Goal: Task Accomplishment & Management: Use online tool/utility

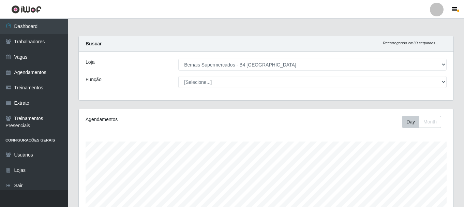
select select "404"
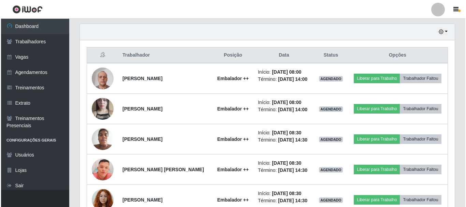
scroll to position [242, 0]
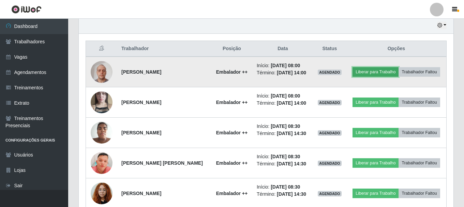
click at [377, 72] on button "Liberar para Trabalho" at bounding box center [376, 72] width 46 height 10
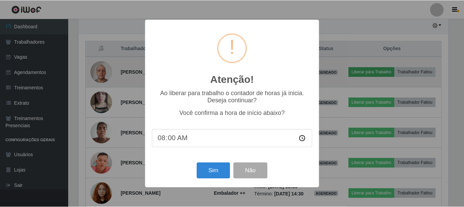
scroll to position [141, 371]
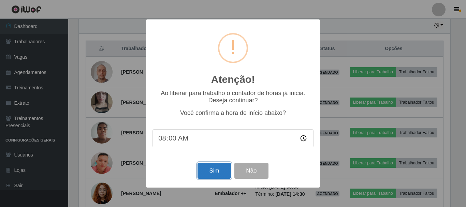
click at [215, 174] on button "Sim" at bounding box center [213, 171] width 33 height 16
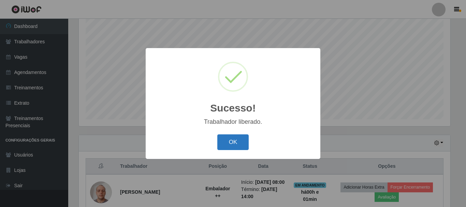
click at [239, 141] on button "OK" at bounding box center [233, 142] width 32 height 16
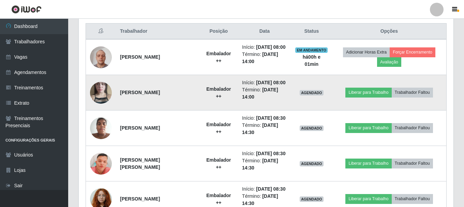
scroll to position [261, 0]
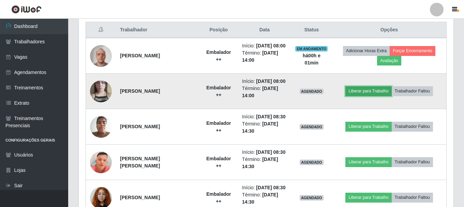
click at [374, 96] on button "Liberar para Trabalho" at bounding box center [368, 91] width 46 height 10
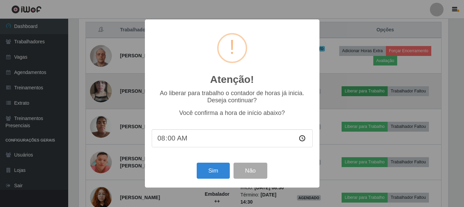
scroll to position [141, 371]
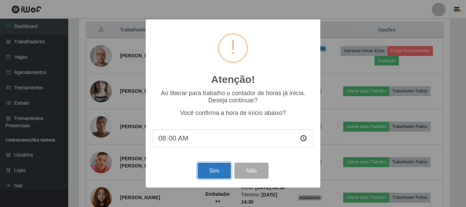
click at [223, 175] on button "Sim" at bounding box center [213, 171] width 33 height 16
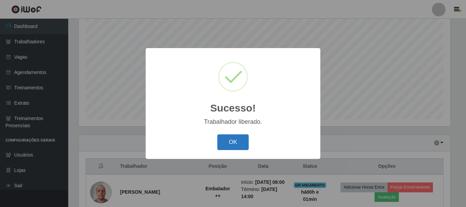
click at [241, 146] on button "OK" at bounding box center [233, 142] width 32 height 16
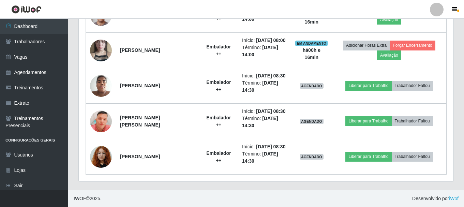
scroll to position [329, 0]
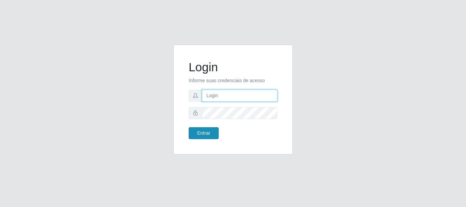
type input "maria@B4"
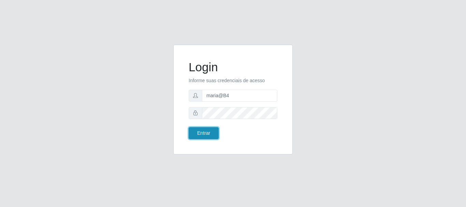
click at [208, 135] on button "Entrar" at bounding box center [204, 133] width 30 height 12
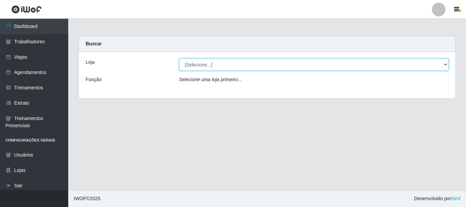
click at [414, 64] on select "[Selecione...] Bemais Supermercados - B4 [GEOGRAPHIC_DATA]" at bounding box center [314, 65] width 270 height 12
select select "404"
click at [179, 59] on select "[Selecione...] Bemais Supermercados - B4 [GEOGRAPHIC_DATA]" at bounding box center [314, 65] width 270 height 12
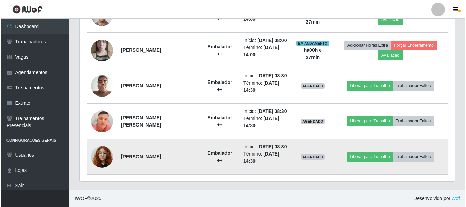
scroll to position [338, 0]
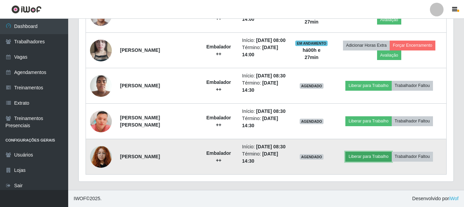
click at [376, 153] on button "Liberar para Trabalho" at bounding box center [368, 157] width 46 height 10
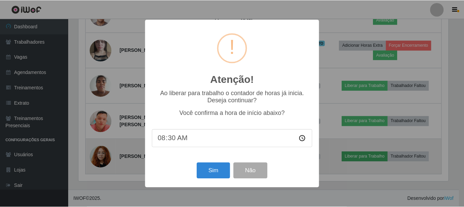
scroll to position [141, 371]
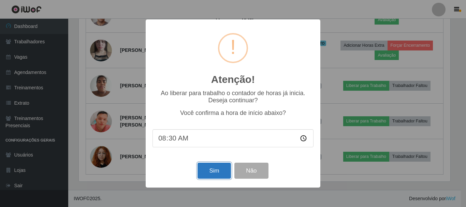
click at [205, 172] on button "Sim" at bounding box center [213, 171] width 33 height 16
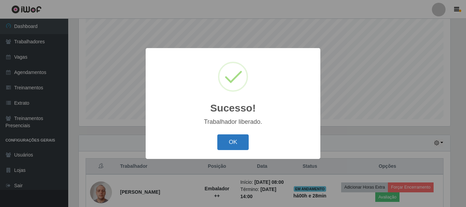
click at [232, 146] on button "OK" at bounding box center [233, 142] width 32 height 16
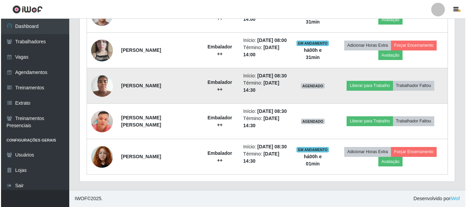
scroll to position [338, 0]
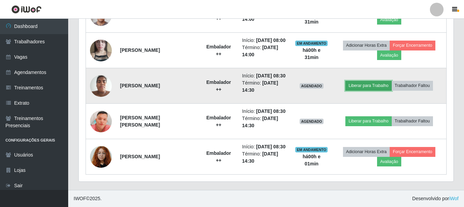
click at [366, 81] on button "Liberar para Trabalho" at bounding box center [368, 86] width 46 height 10
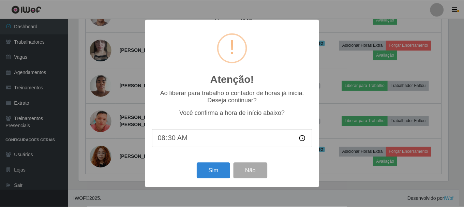
scroll to position [141, 371]
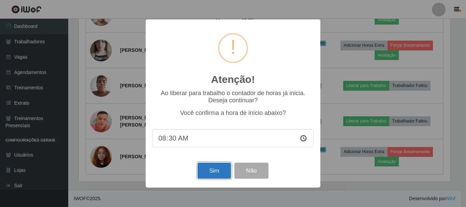
click at [207, 172] on button "Sim" at bounding box center [213, 171] width 33 height 16
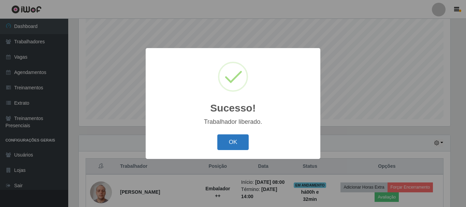
click at [235, 145] on button "OK" at bounding box center [233, 142] width 32 height 16
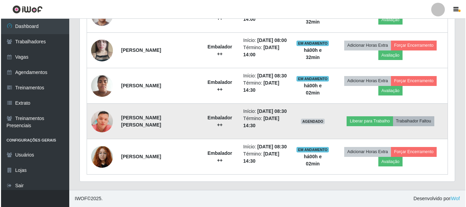
scroll to position [338, 0]
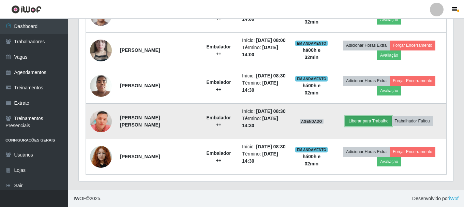
click at [360, 116] on button "Liberar para Trabalho" at bounding box center [368, 121] width 46 height 10
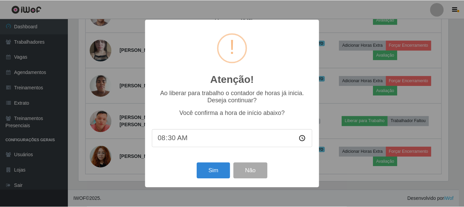
scroll to position [141, 371]
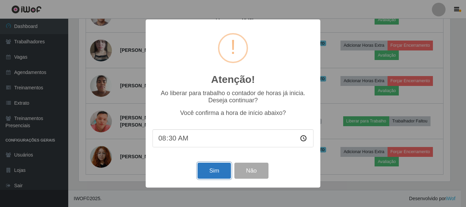
click at [210, 170] on button "Sim" at bounding box center [213, 171] width 33 height 16
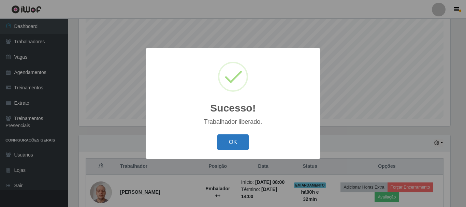
click at [229, 140] on button "OK" at bounding box center [233, 142] width 32 height 16
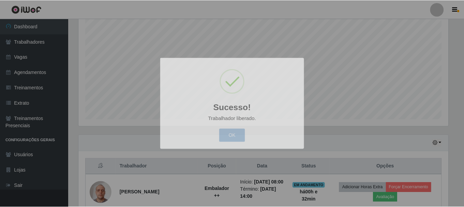
scroll to position [141, 375]
